Goal: Task Accomplishment & Management: Use online tool/utility

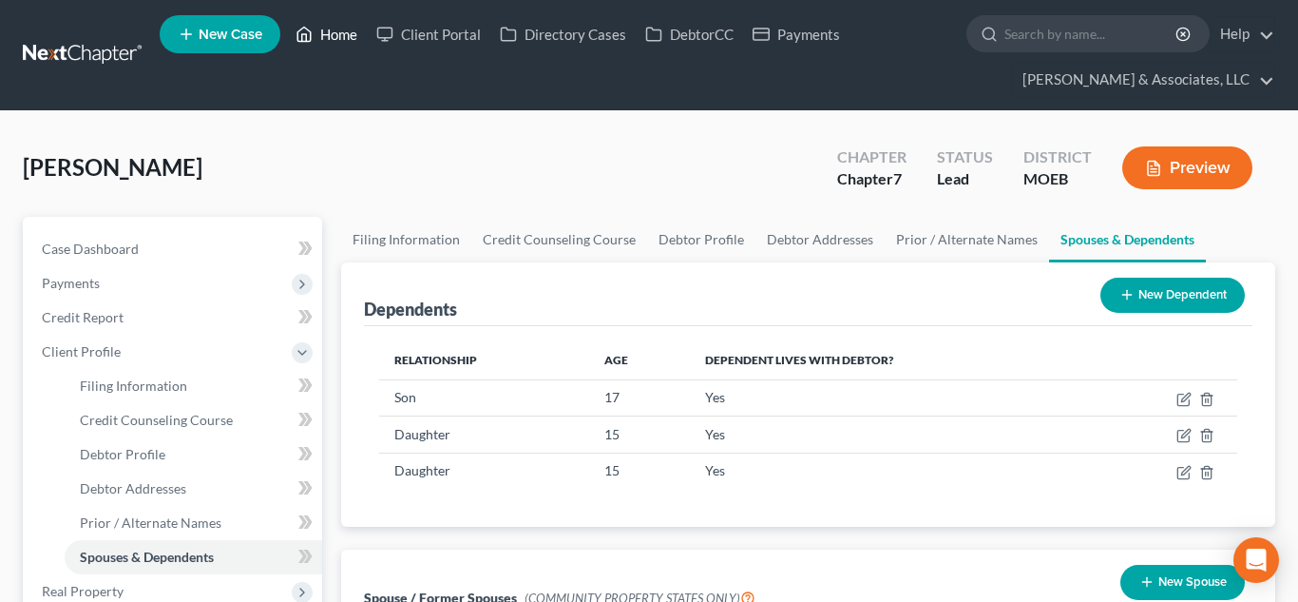
click at [340, 34] on link "Home" at bounding box center [326, 34] width 81 height 34
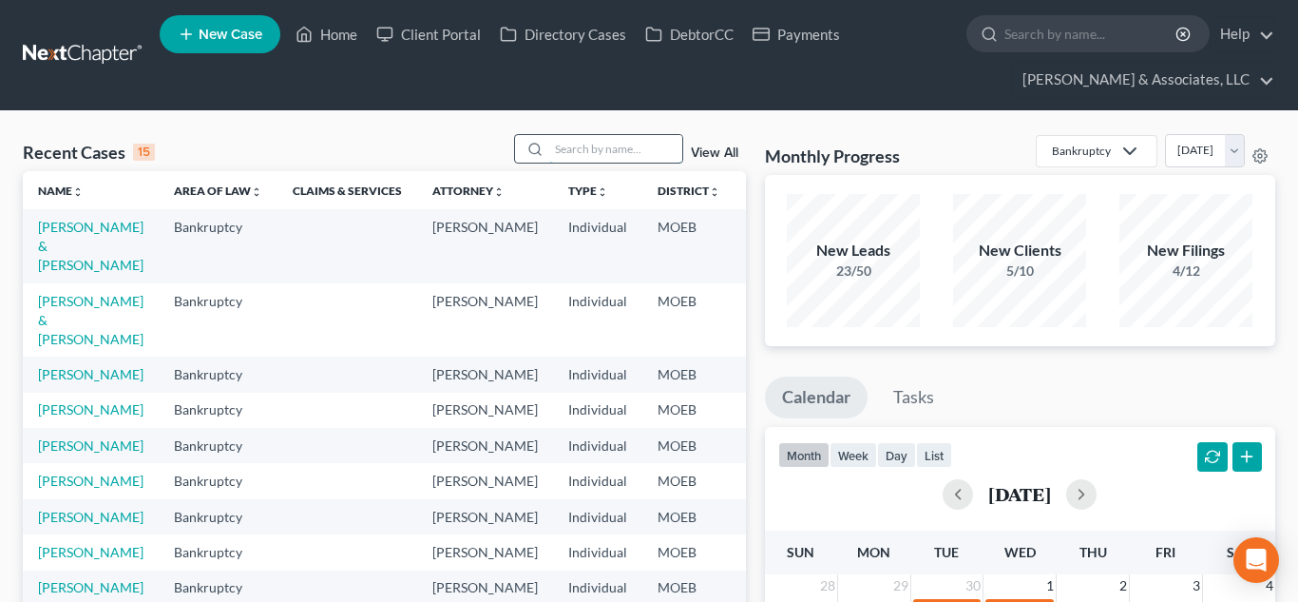
click at [603, 155] on input "search" at bounding box center [615, 149] width 133 height 28
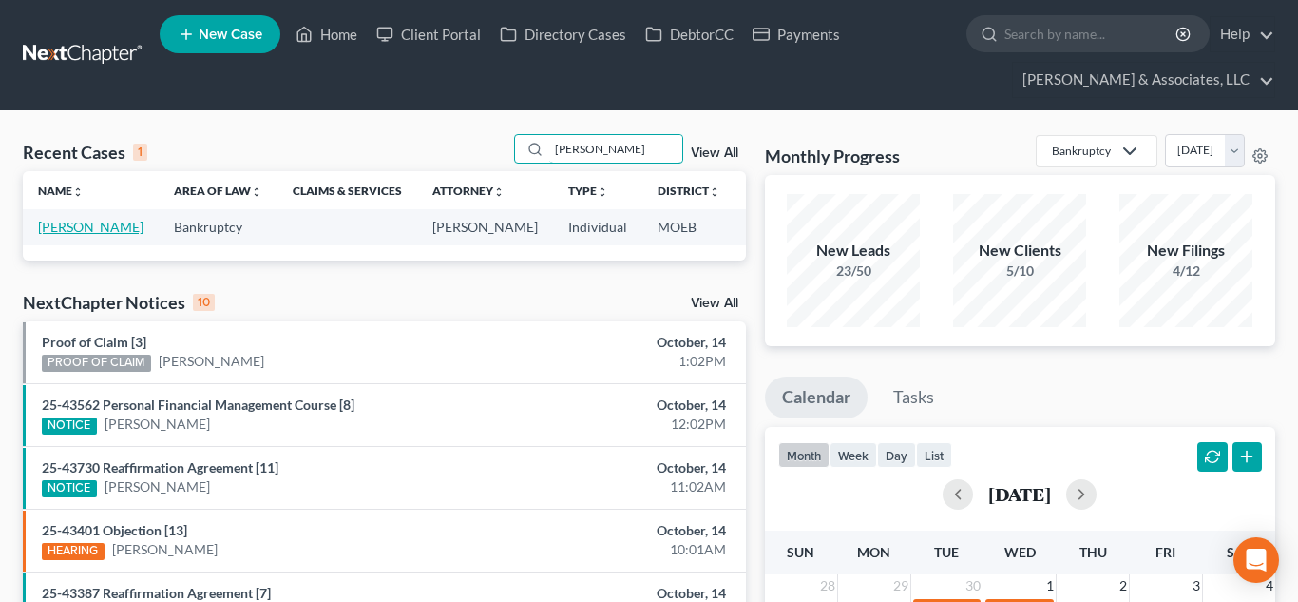
type input "[PERSON_NAME]"
click at [81, 228] on link "[PERSON_NAME]" at bounding box center [90, 227] width 105 height 16
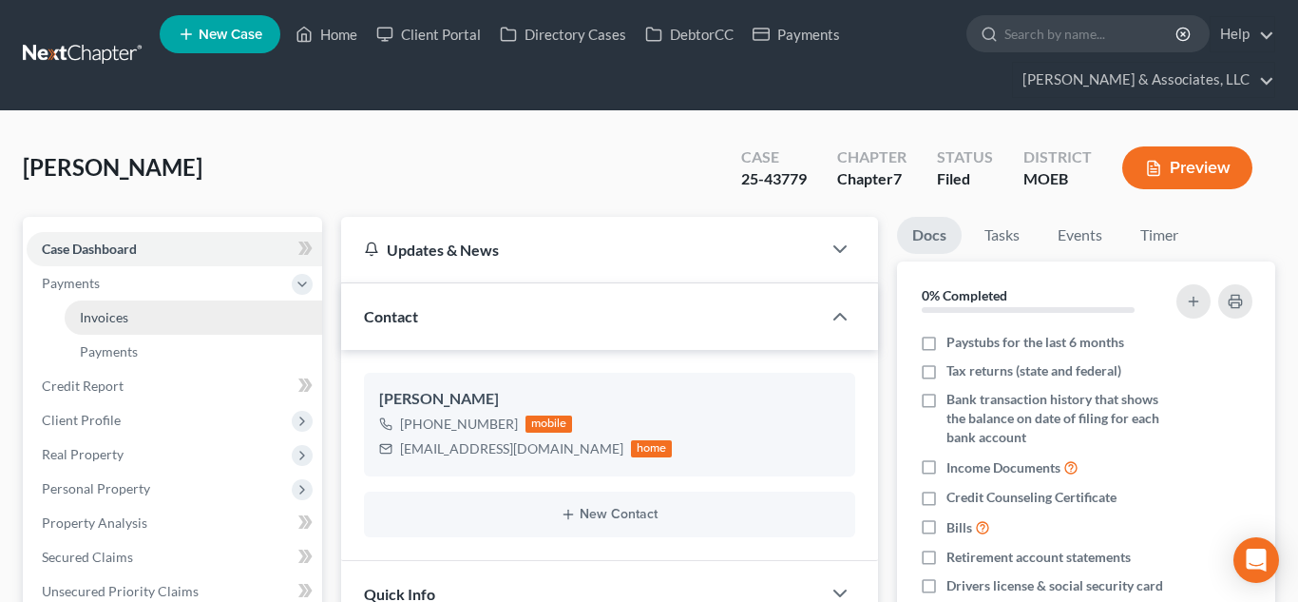
click at [117, 317] on span "Invoices" at bounding box center [104, 317] width 48 height 16
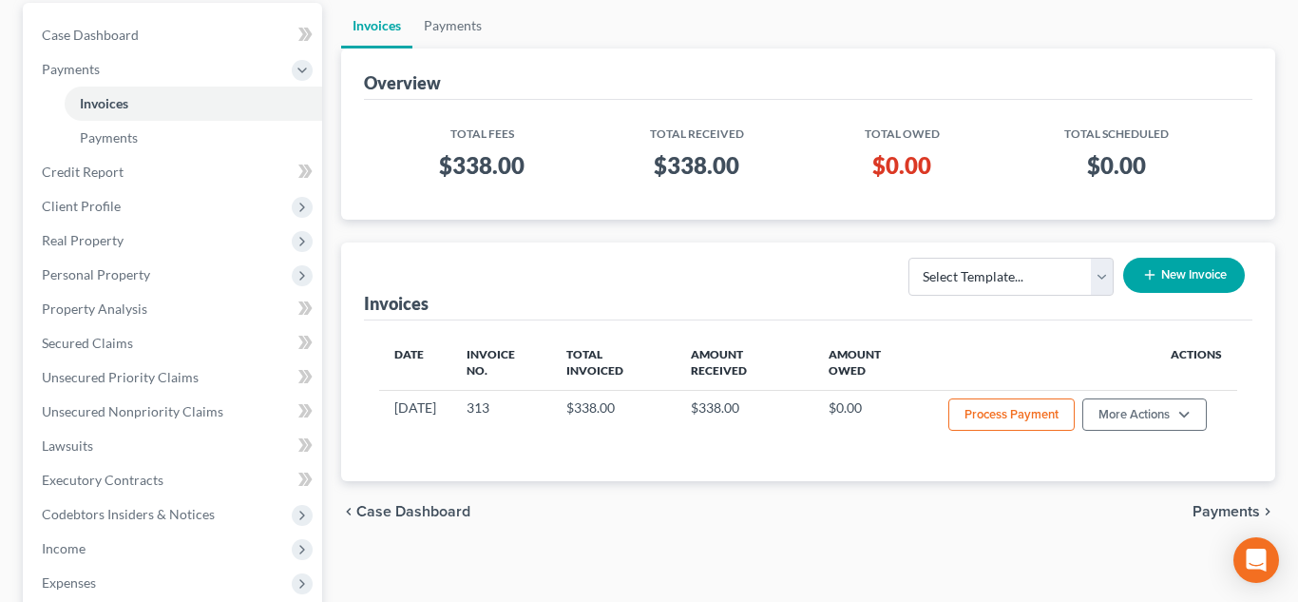
scroll to position [216, 0]
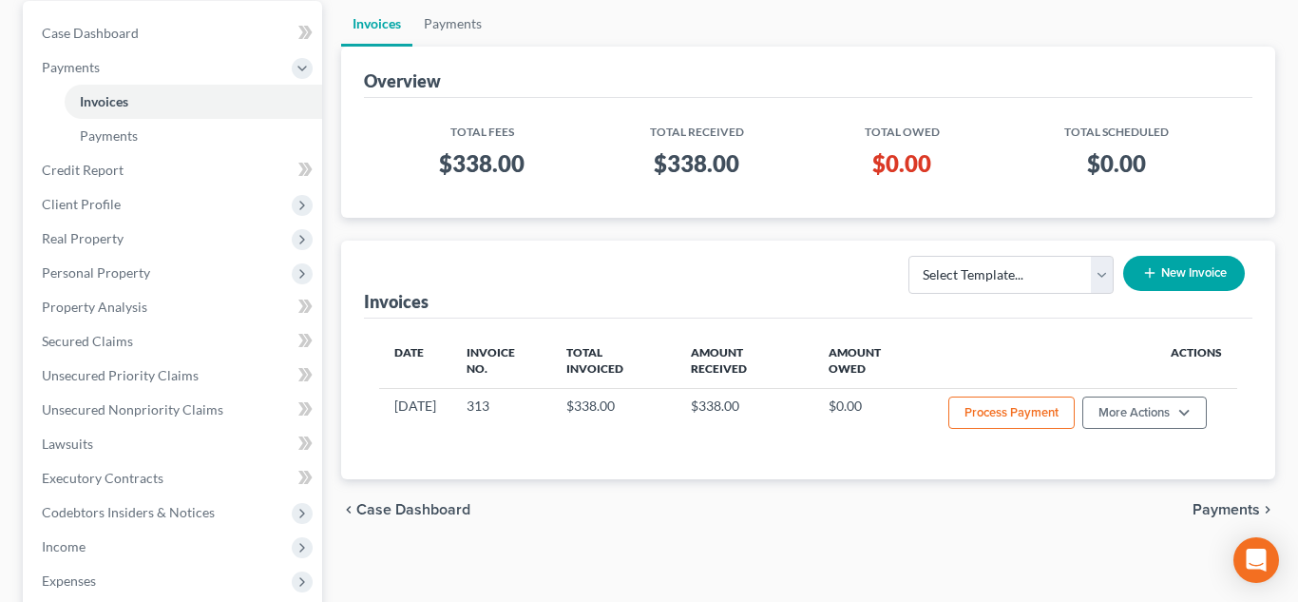
click at [1157, 273] on button "New Invoice" at bounding box center [1184, 273] width 122 height 35
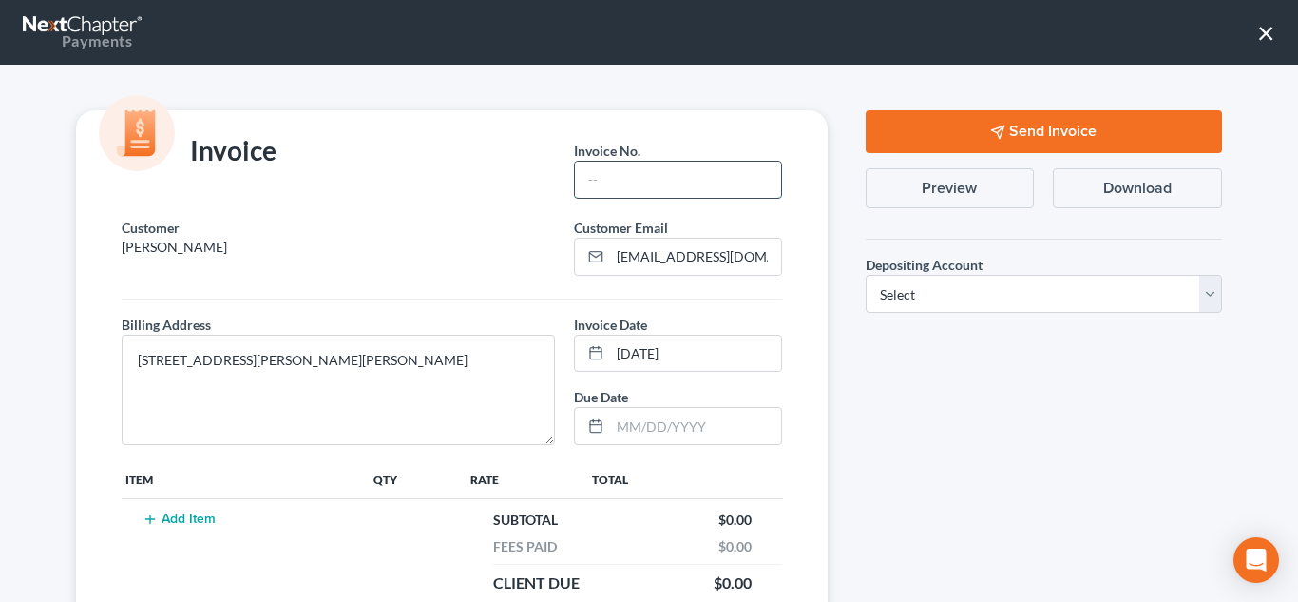
click at [670, 180] on input "text" at bounding box center [677, 180] width 205 height 36
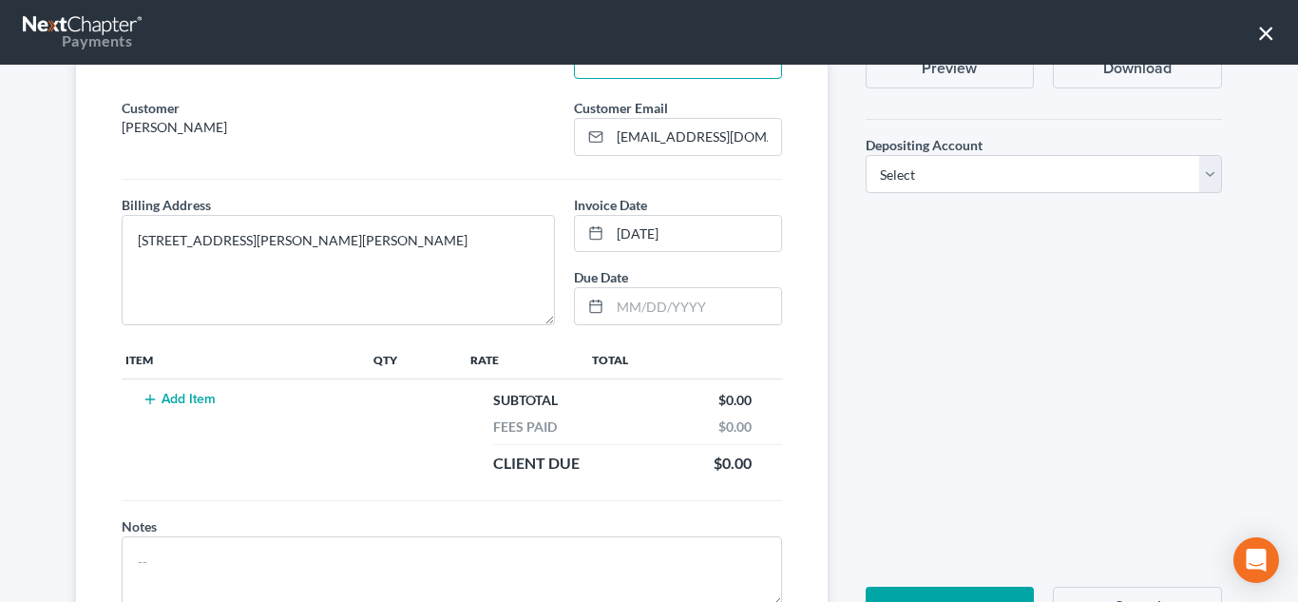
scroll to position [124, 0]
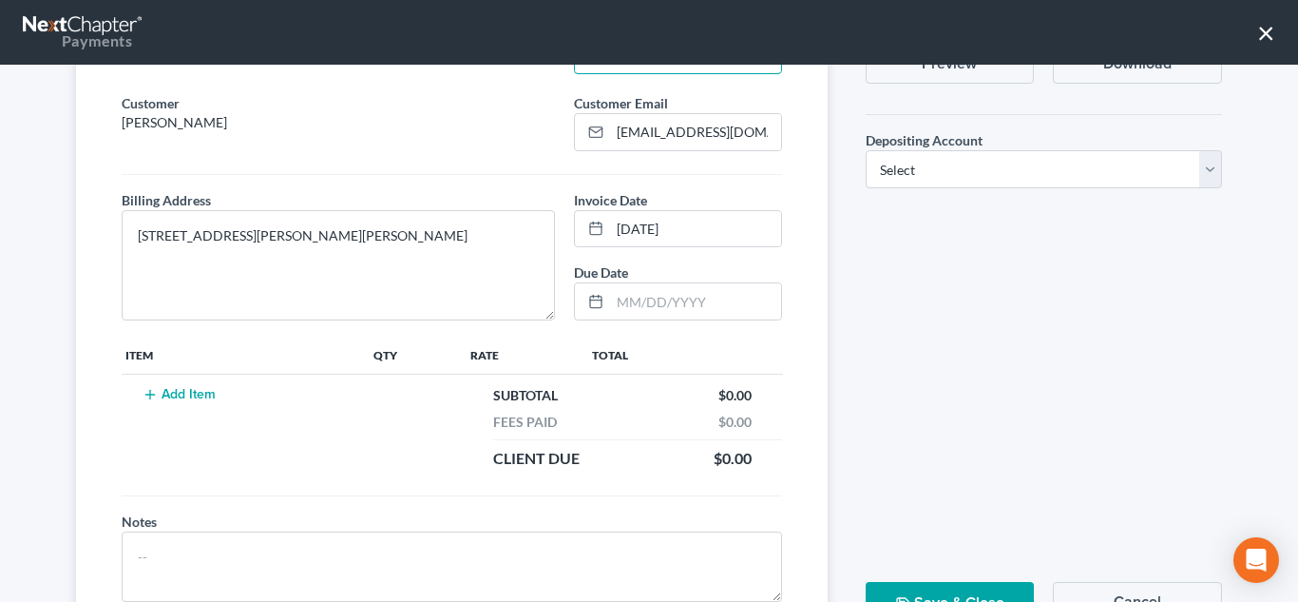
type input "682"
click at [168, 393] on button "Add Item" at bounding box center [179, 394] width 84 height 15
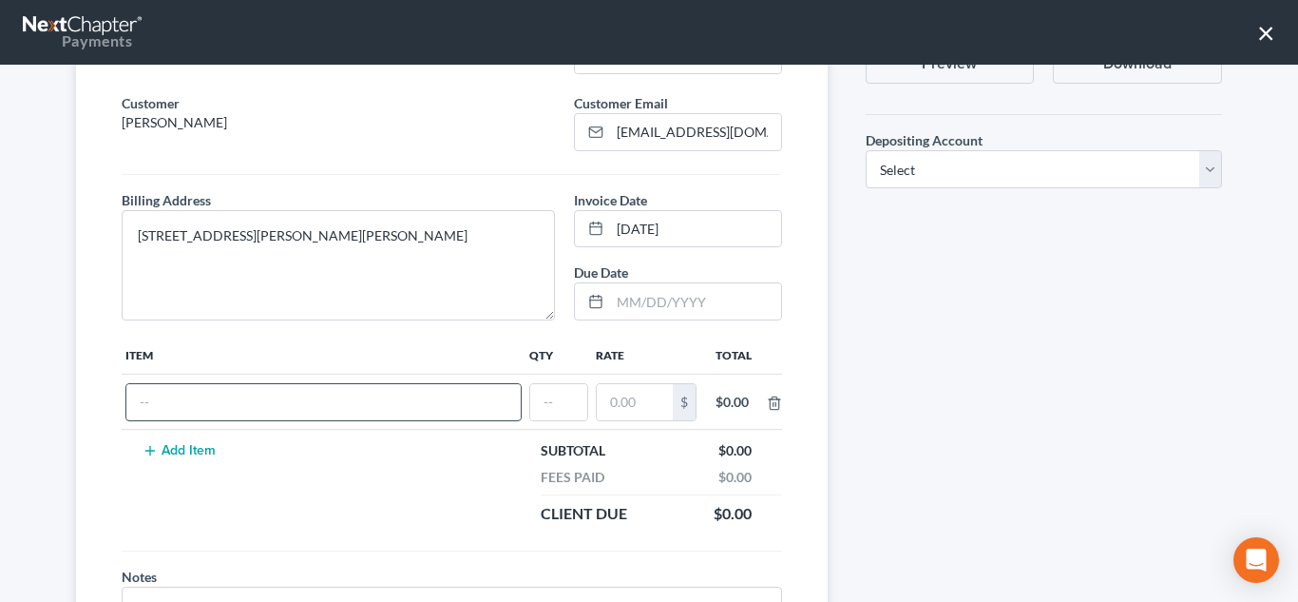
click at [198, 397] on input "text" at bounding box center [323, 402] width 394 height 36
type input "Add creditors"
type input "1"
type input "75.00"
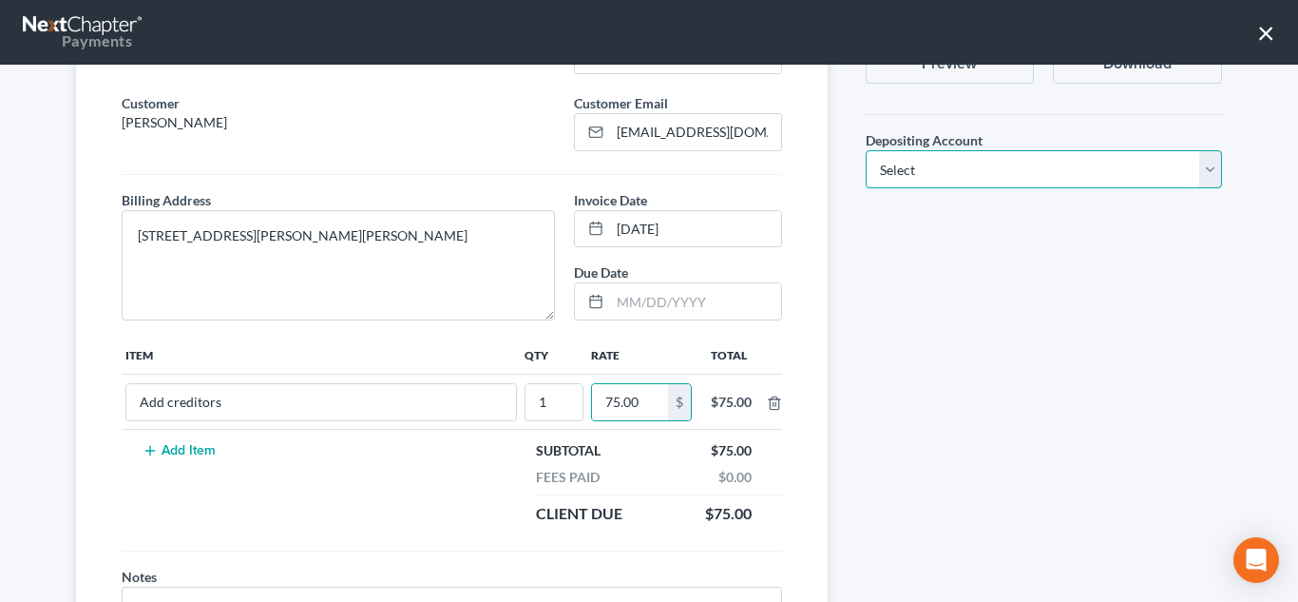
click at [888, 177] on select "Select Operation Trust" at bounding box center [1044, 169] width 356 height 38
select select "0"
click at [866, 150] on select "Select Operation Trust" at bounding box center [1044, 169] width 356 height 38
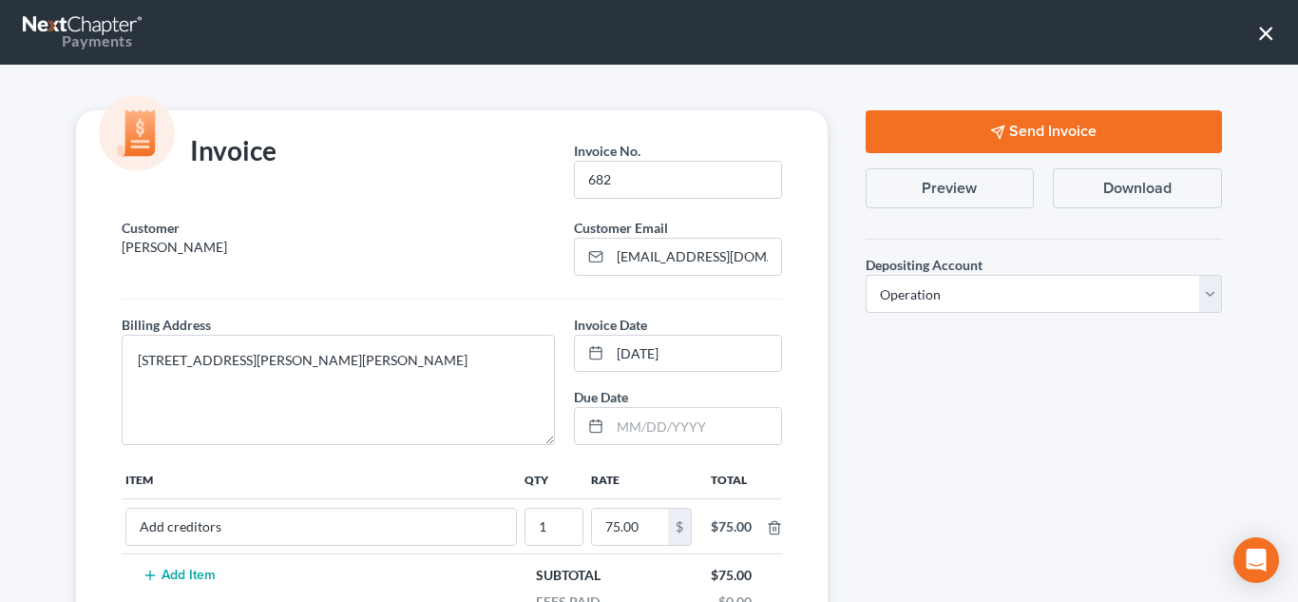
click at [902, 128] on button "Send Invoice" at bounding box center [1044, 131] width 356 height 43
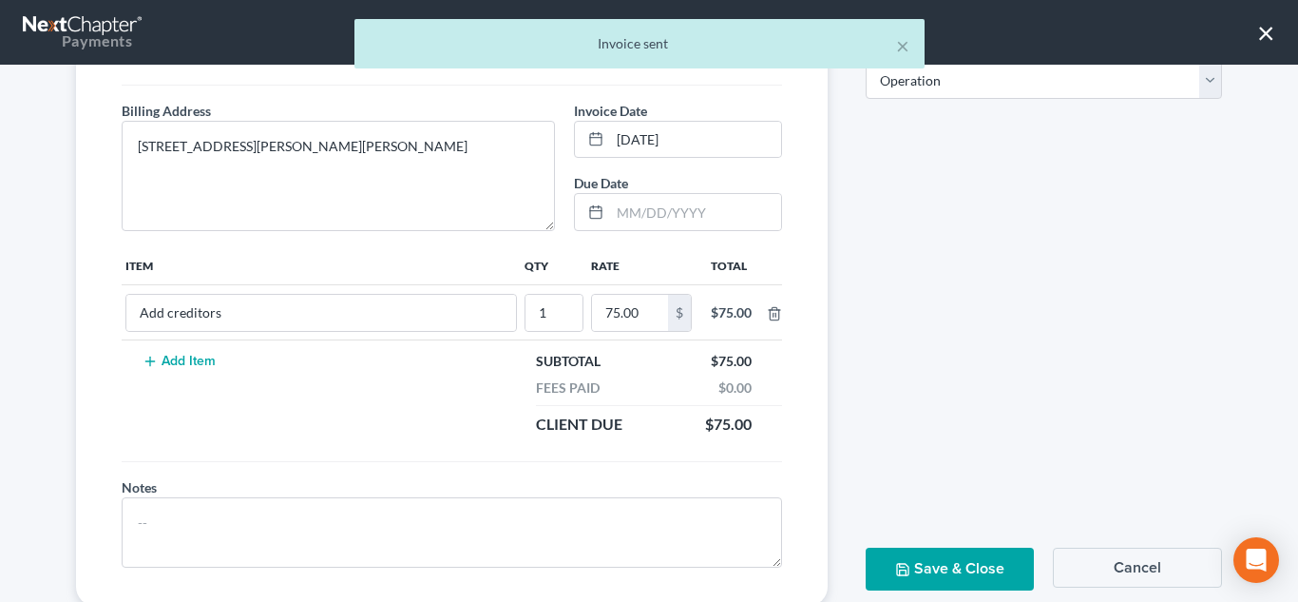
scroll to position [263, 0]
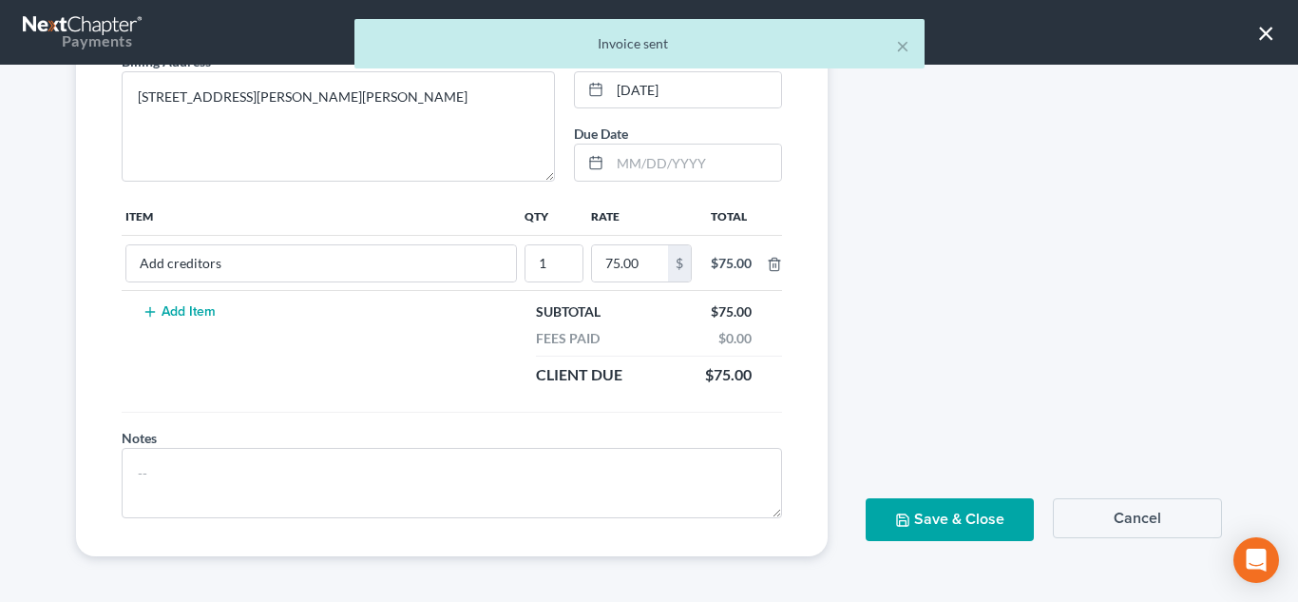
click at [973, 512] on button "Save & Close" at bounding box center [950, 519] width 169 height 43
